Goal: Information Seeking & Learning: Learn about a topic

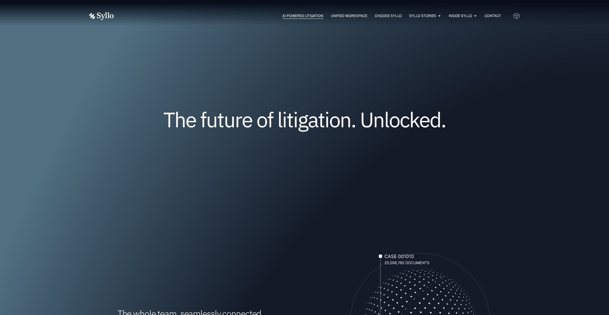
click at [295, 17] on span "AI Powered Litigation" at bounding box center [302, 15] width 41 height 5
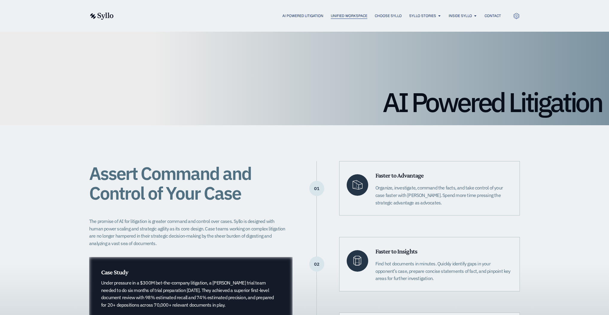
click at [345, 17] on span "Unified Workspace" at bounding box center [349, 15] width 36 height 5
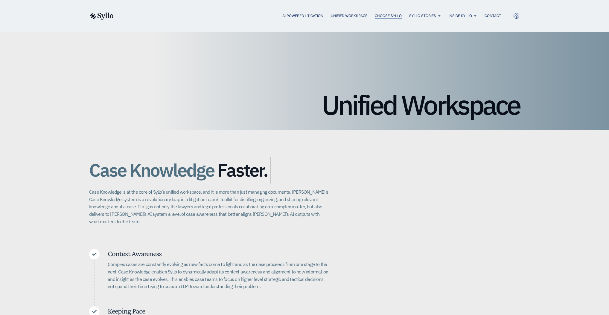
click at [391, 15] on span "Choose Syllo" at bounding box center [388, 15] width 27 height 5
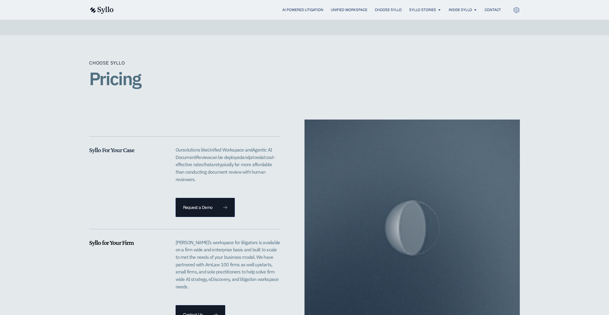
scroll to position [1202, 0]
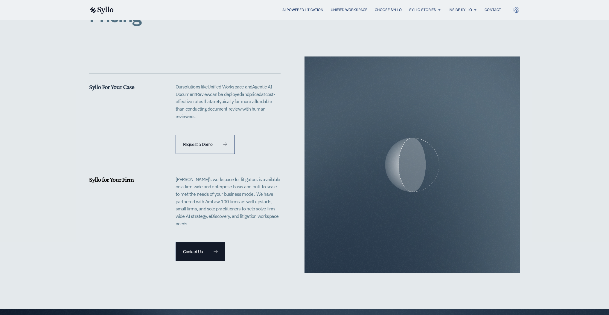
click at [197, 142] on span "Request a Demo" at bounding box center [198, 144] width 30 height 4
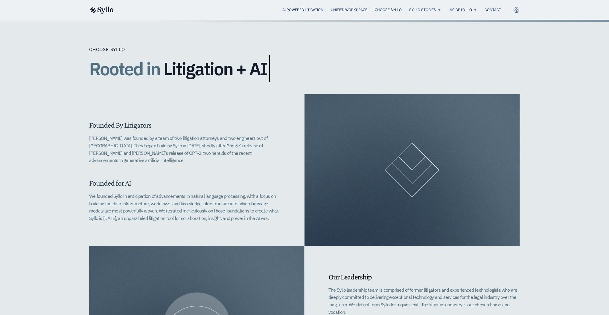
scroll to position [0, 0]
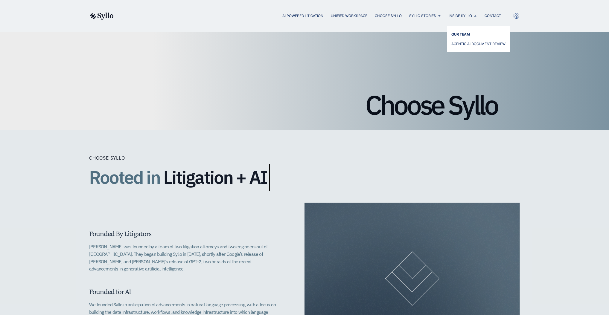
click at [459, 35] on span "OUR TEAM" at bounding box center [460, 34] width 19 height 7
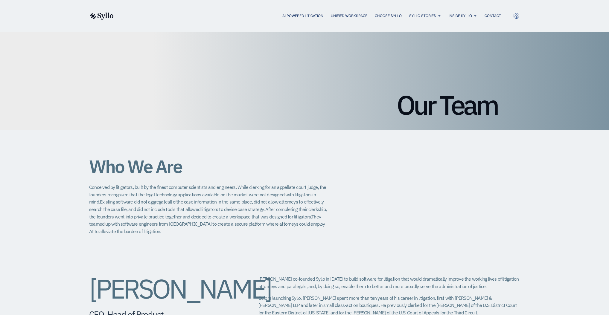
click at [93, 12] on link at bounding box center [101, 16] width 25 height 8
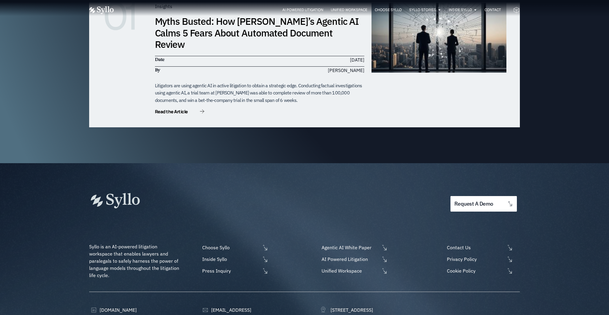
scroll to position [1884, 0]
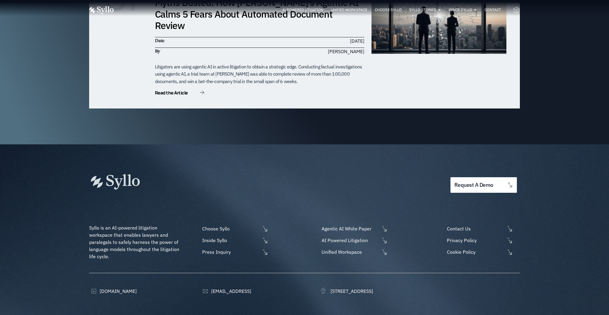
drag, startPoint x: 477, startPoint y: 298, endPoint x: 453, endPoint y: 296, distance: 24.6
copy span "TLATech Inc"
